Goal: Find contact information: Find contact information

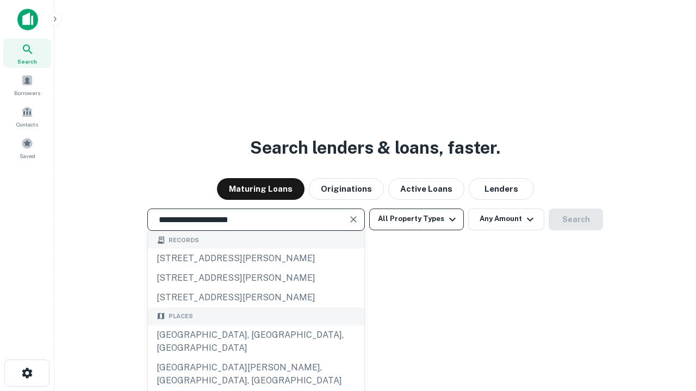
click at [255, 358] on div "Santa Monica, CA, USA" at bounding box center [256, 341] width 216 height 33
click at [416, 219] on button "All Property Types" at bounding box center [416, 220] width 95 height 22
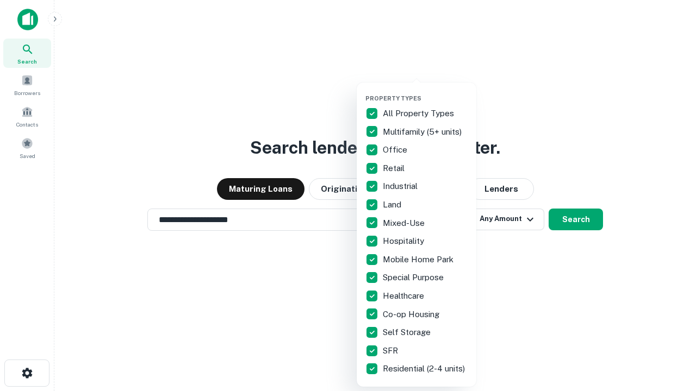
type input "**********"
click at [425, 91] on button "button" at bounding box center [425, 91] width 120 height 1
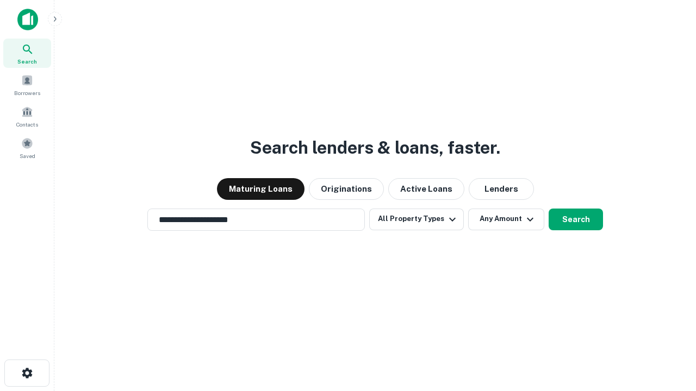
scroll to position [17, 0]
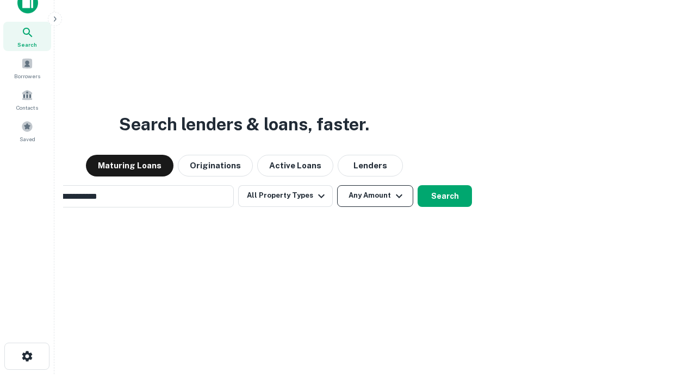
click at [337, 185] on button "Any Amount" at bounding box center [375, 196] width 76 height 22
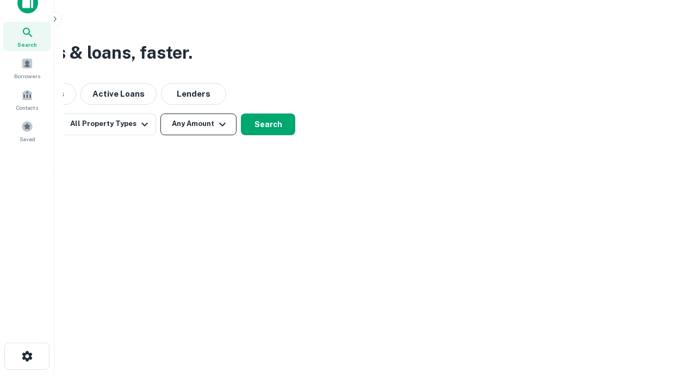
scroll to position [17, 0]
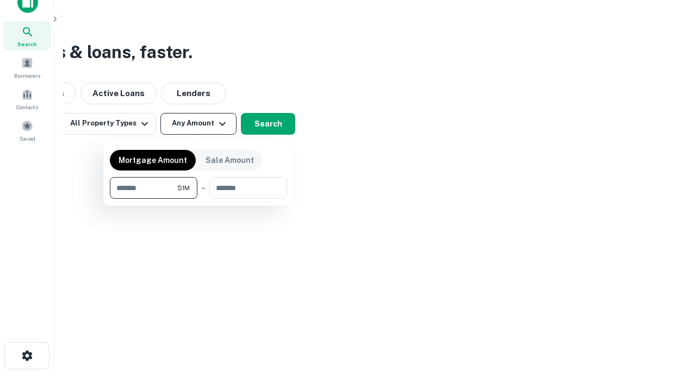
type input "*******"
click at [198, 199] on button "button" at bounding box center [198, 199] width 177 height 1
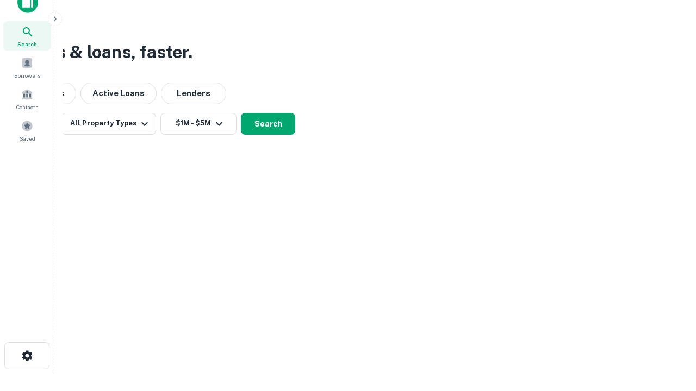
scroll to position [7, 201]
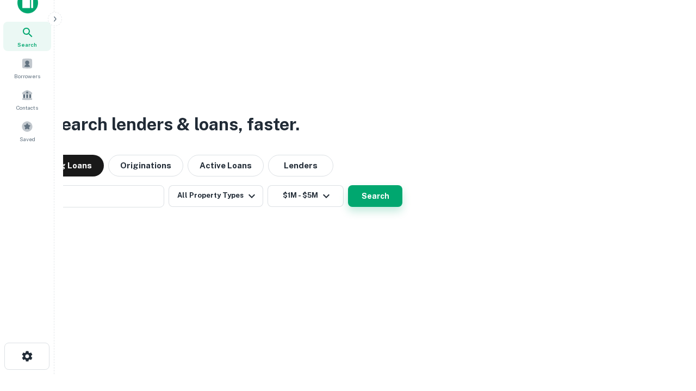
click at [348, 185] on button "Search" at bounding box center [375, 196] width 54 height 22
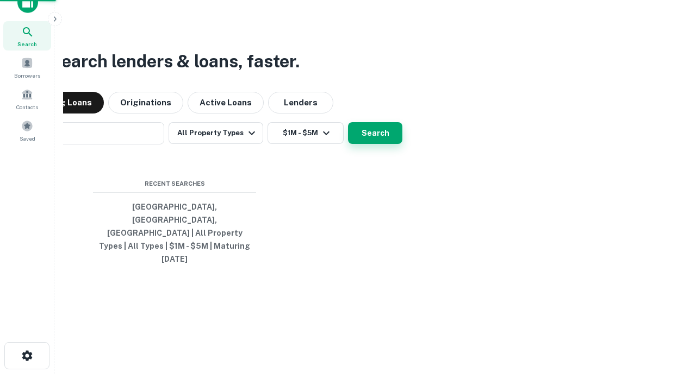
scroll to position [29, 308]
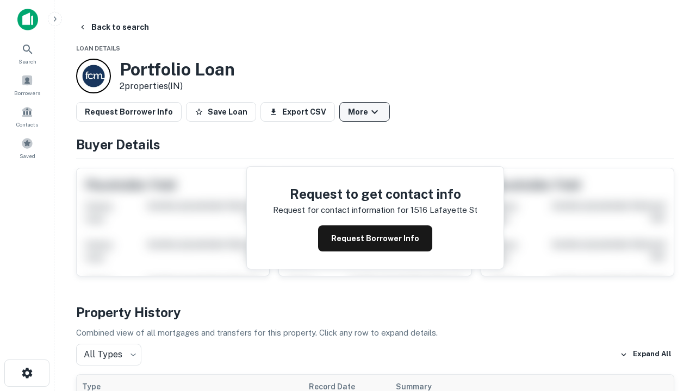
click at [364, 112] on button "More" at bounding box center [364, 112] width 51 height 20
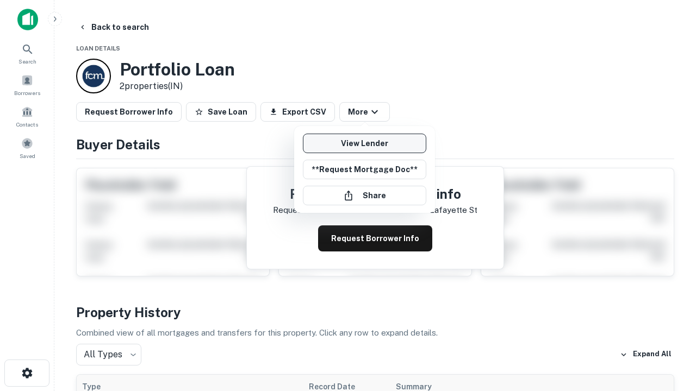
click at [364, 143] on link "View Lender" at bounding box center [364, 144] width 123 height 20
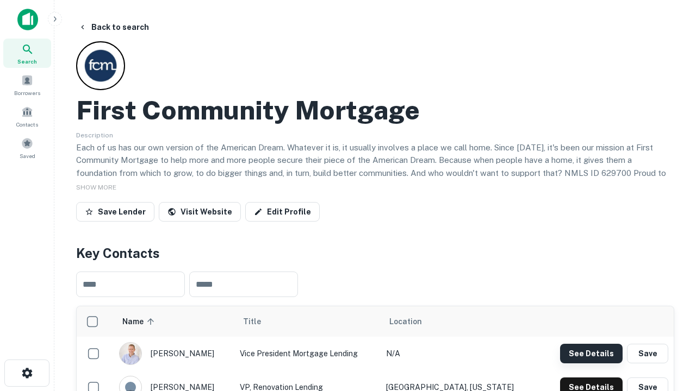
click at [591, 353] on button "See Details" at bounding box center [591, 354] width 62 height 20
click at [27, 373] on icon "button" at bounding box center [27, 373] width 13 height 13
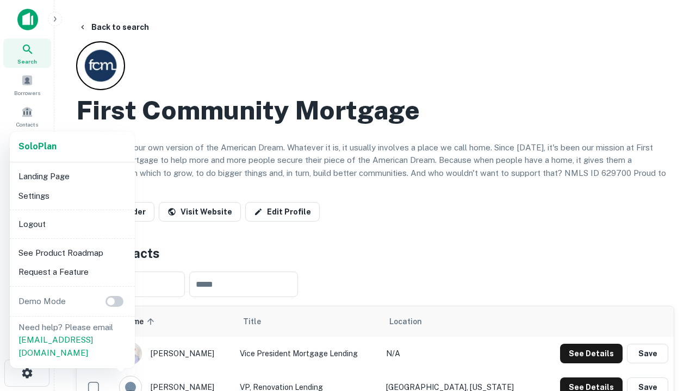
click at [72, 224] on li "Logout" at bounding box center [72, 225] width 116 height 20
